Goal: Task Accomplishment & Management: Use online tool/utility

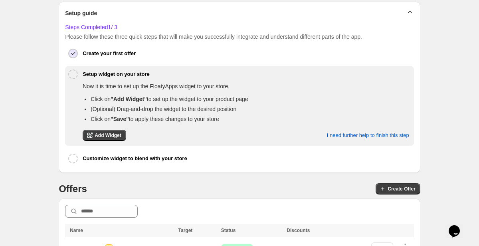
scroll to position [143, 0]
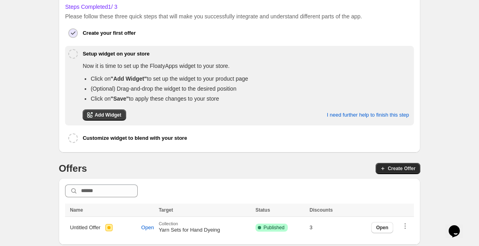
click at [388, 165] on span "Create Offer" at bounding box center [402, 168] width 28 height 6
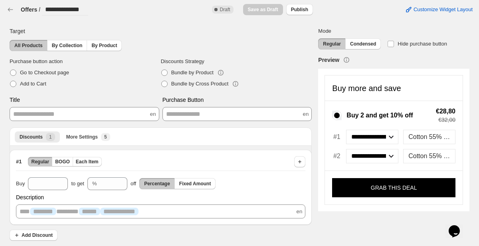
scroll to position [3, 0]
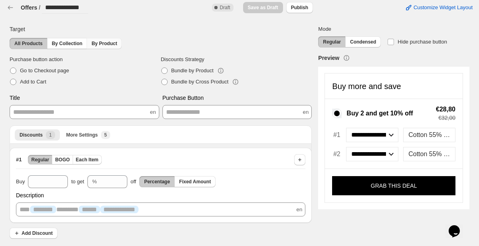
click at [103, 40] on span "By Product" at bounding box center [104, 43] width 26 height 6
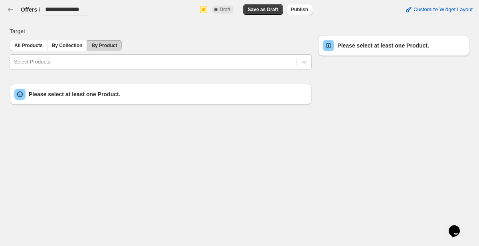
scroll to position [0, 0]
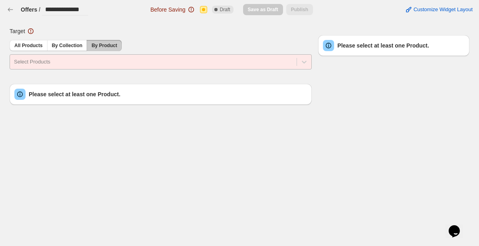
click at [95, 59] on div at bounding box center [153, 62] width 279 height 10
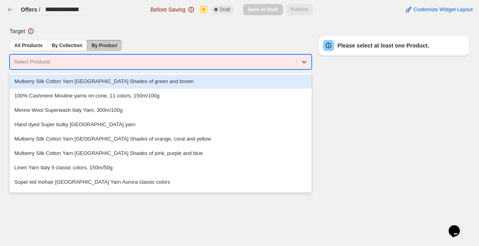
click at [92, 62] on div at bounding box center [153, 62] width 279 height 10
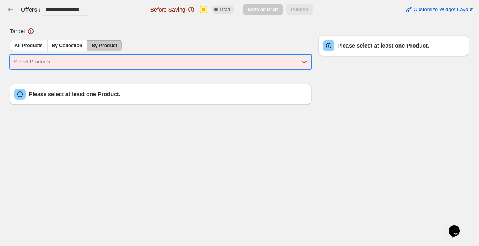
click at [81, 62] on div at bounding box center [153, 62] width 279 height 10
click at [83, 64] on div at bounding box center [153, 62] width 279 height 10
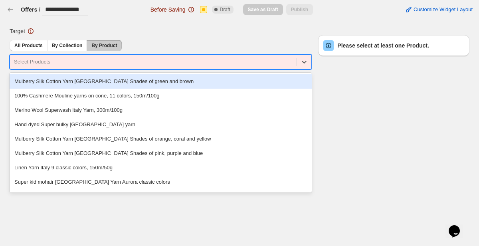
paste input "**********"
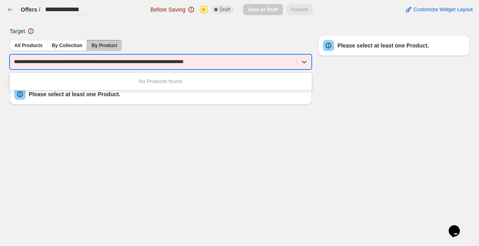
click at [83, 64] on input "**********" at bounding box center [116, 62] width 205 height 8
click at [101, 62] on input "**********" at bounding box center [116, 62] width 205 height 8
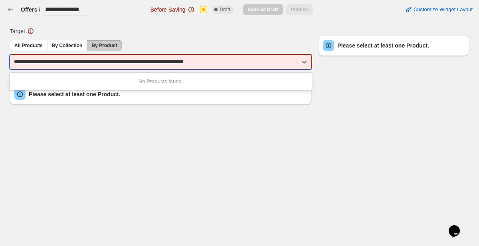
type input "**********"
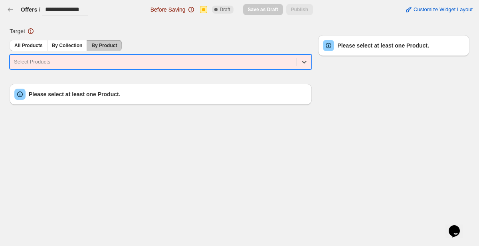
click at [103, 61] on div at bounding box center [153, 62] width 279 height 10
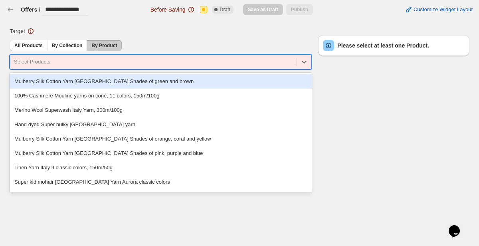
paste input "**********"
type input "**********"
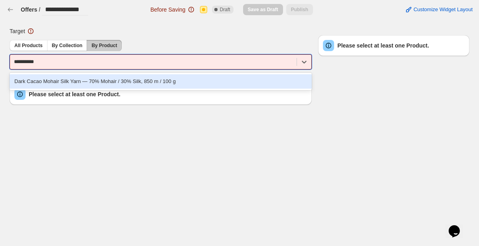
click at [98, 81] on div "Dark Cacao Mohair Silk Yarn — 70% Mohair / 30% Silk, 850 m / 100 g" at bounding box center [161, 81] width 302 height 14
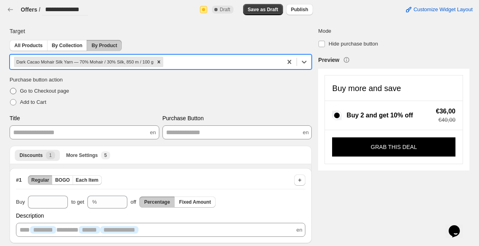
scroll to position [21, 0]
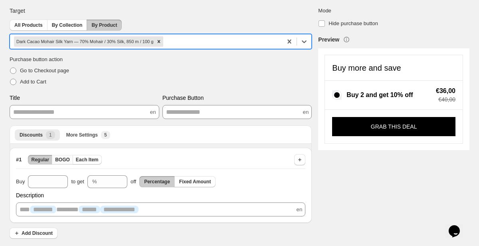
click at [66, 157] on span "BOGO" at bounding box center [62, 160] width 15 height 6
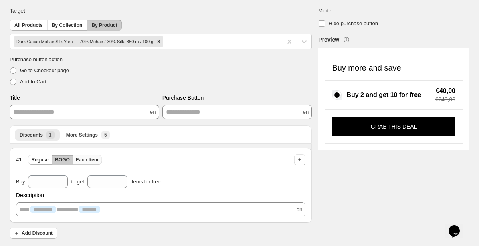
click at [89, 160] on span "Each Item" at bounding box center [87, 160] width 23 height 6
click at [66, 160] on span "BOGO" at bounding box center [62, 160] width 15 height 6
click at [40, 160] on span "Regular" at bounding box center [40, 160] width 18 height 6
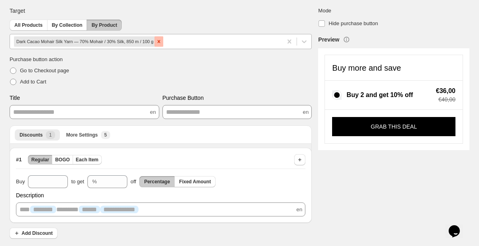
scroll to position [0, 0]
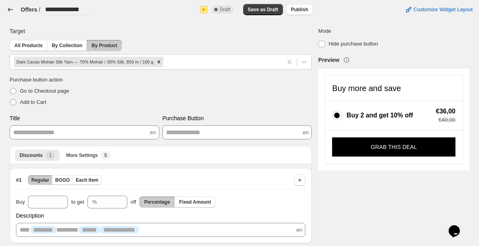
click at [13, 10] on icon "button" at bounding box center [10, 10] width 8 height 8
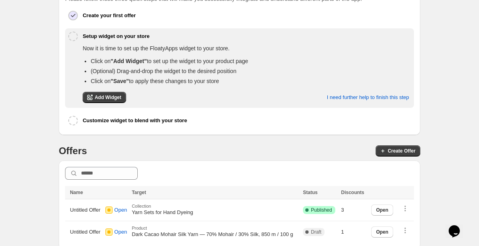
scroll to position [165, 0]
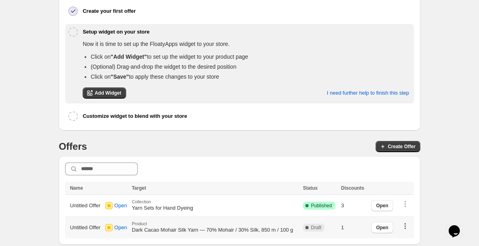
click at [405, 223] on icon "button" at bounding box center [405, 226] width 8 height 8
click at [413, 213] on span "Delete" at bounding box center [412, 212] width 15 height 8
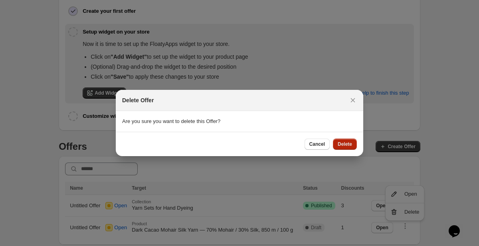
click at [349, 147] on span "Delete" at bounding box center [345, 144] width 14 height 6
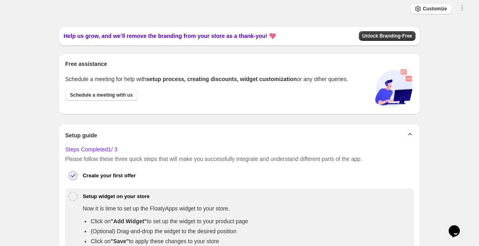
scroll to position [143, 0]
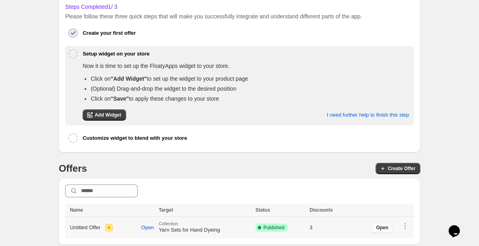
click at [381, 226] on span "Open" at bounding box center [382, 227] width 12 height 6
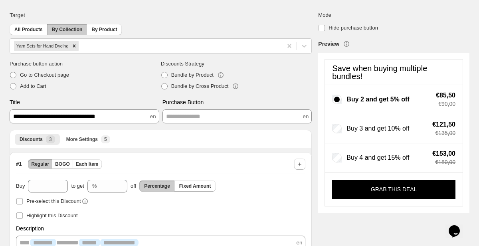
scroll to position [15, 0]
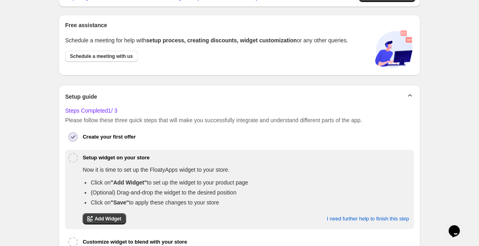
scroll to position [143, 0]
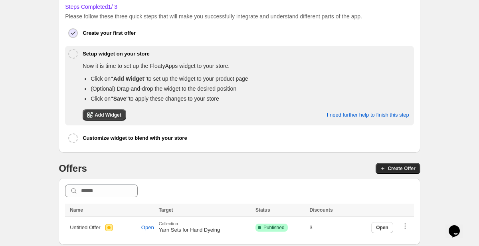
click at [390, 168] on span "Create Offer" at bounding box center [402, 168] width 28 height 6
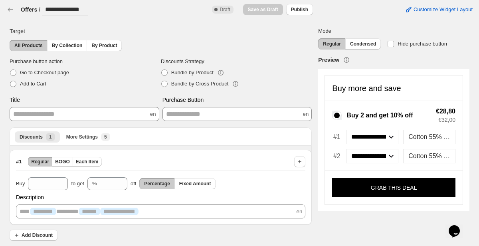
click at [82, 116] on button "**********" at bounding box center [85, 108] width 150 height 25
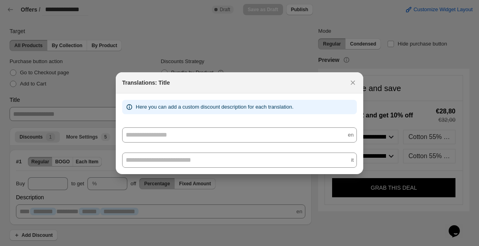
click at [69, 44] on div at bounding box center [239, 123] width 479 height 246
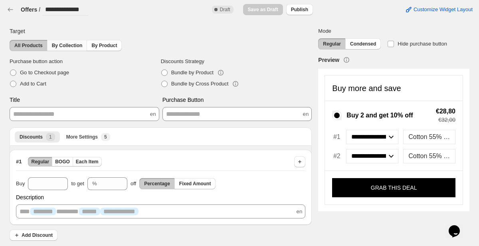
click at [68, 46] on span "By Collection" at bounding box center [67, 45] width 31 height 6
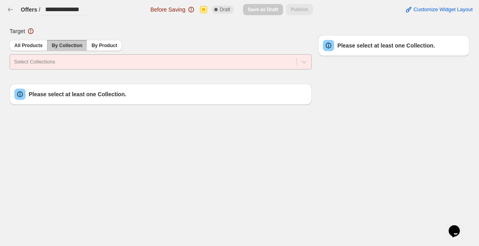
click at [80, 61] on div at bounding box center [153, 62] width 279 height 10
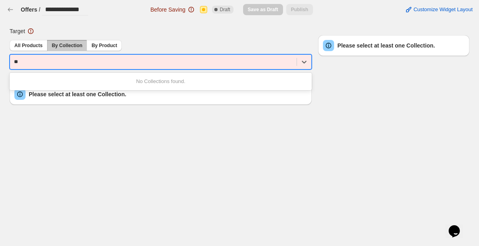
type input "*"
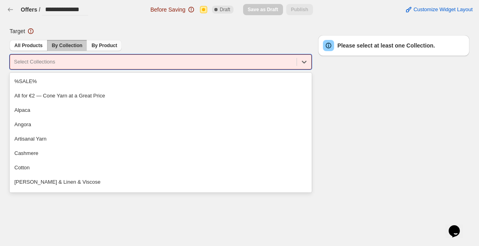
click at [111, 48] on span "By Product" at bounding box center [104, 45] width 26 height 6
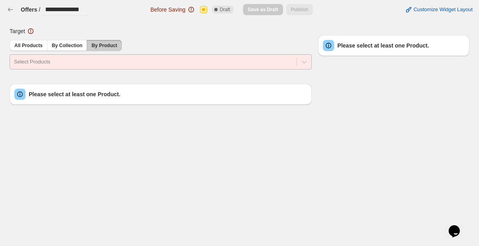
click at [89, 63] on div at bounding box center [153, 62] width 279 height 10
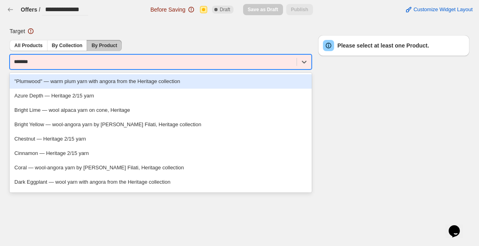
type input "********"
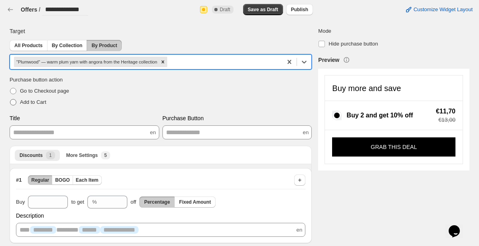
scroll to position [21, 0]
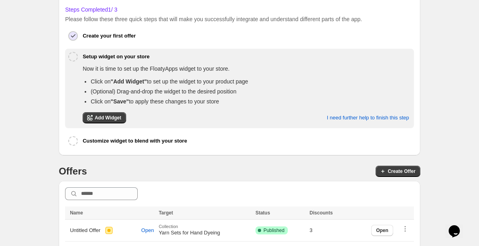
scroll to position [165, 0]
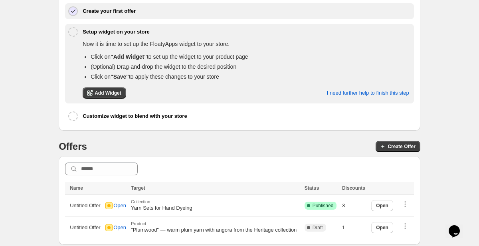
drag, startPoint x: 244, startPoint y: 81, endPoint x: 73, endPoint y: 12, distance: 184.8
click at [73, 12] on div "Steps Completed 1 / 3 Please follow these three quick steps that will make you …" at bounding box center [239, 52] width 349 height 143
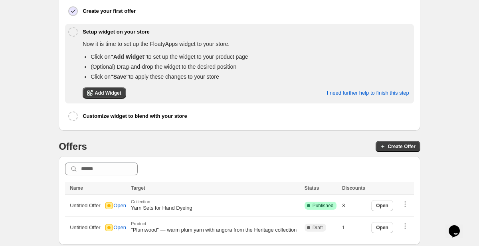
click at [193, 151] on div "Offers Create Offer Name Name Target Status Discounts Name Target Status Discou…" at bounding box center [240, 192] width 362 height 105
click at [117, 93] on span "Add Widget" at bounding box center [108, 93] width 27 height 6
